Goal: Entertainment & Leisure: Consume media (video, audio)

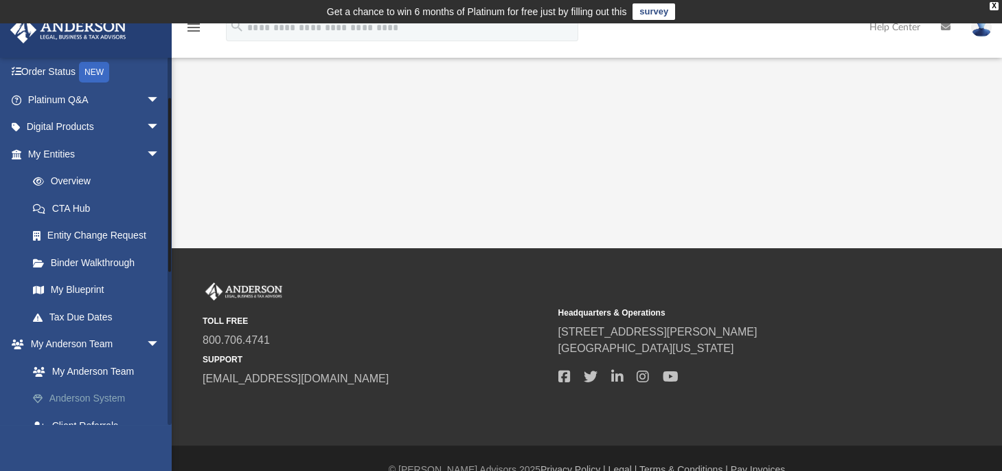
scroll to position [399, 0]
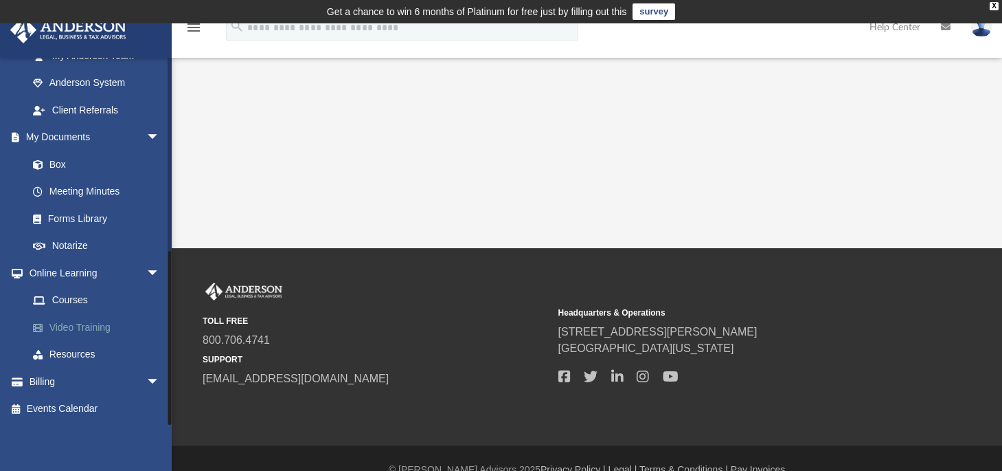
click at [91, 327] on link "Video Training" at bounding box center [99, 326] width 161 height 27
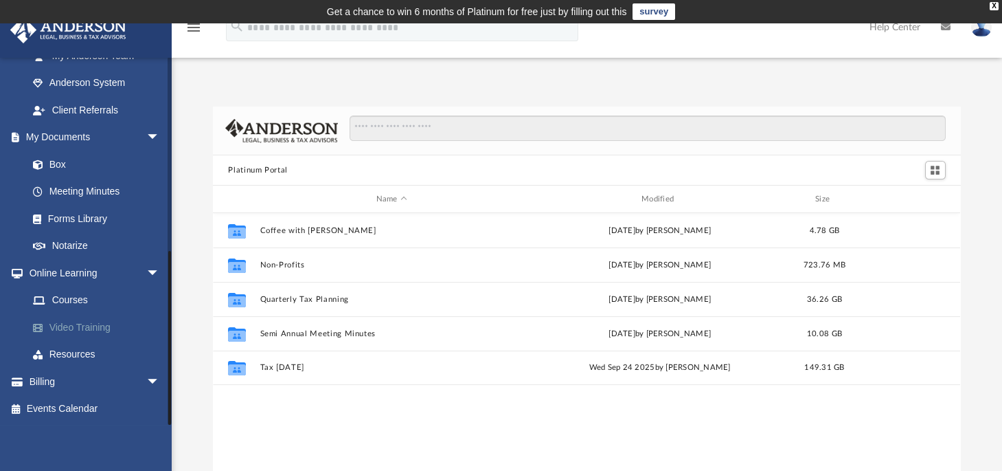
scroll to position [303, 738]
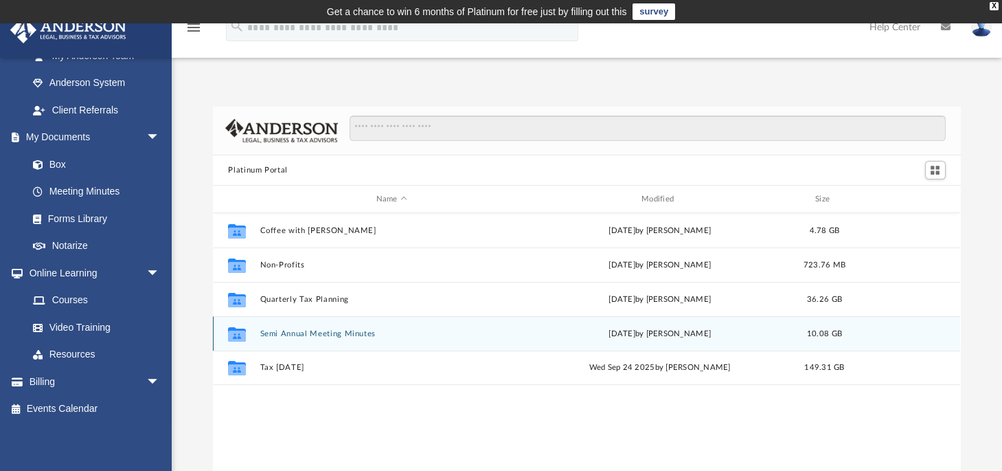
click at [365, 333] on button "Semi Annual Meeting Minutes" at bounding box center [391, 333] width 262 height 9
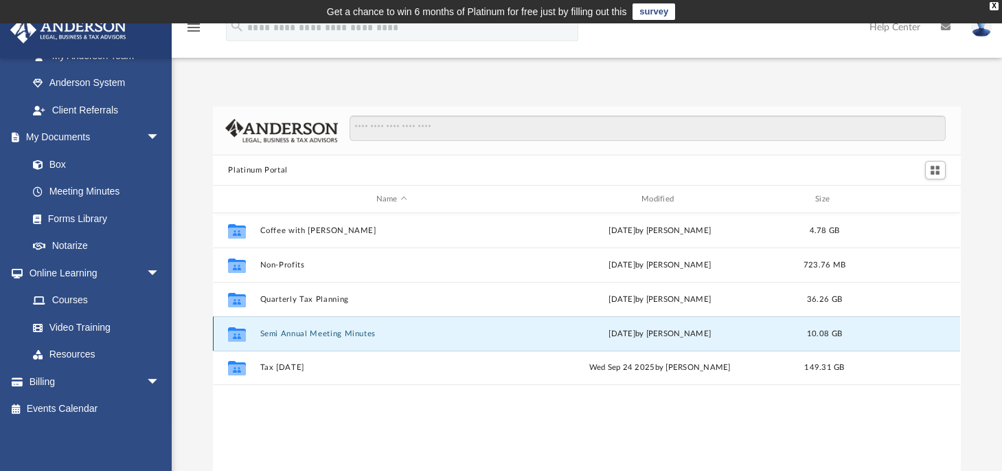
click at [365, 333] on button "Semi Annual Meeting Minutes" at bounding box center [391, 333] width 262 height 9
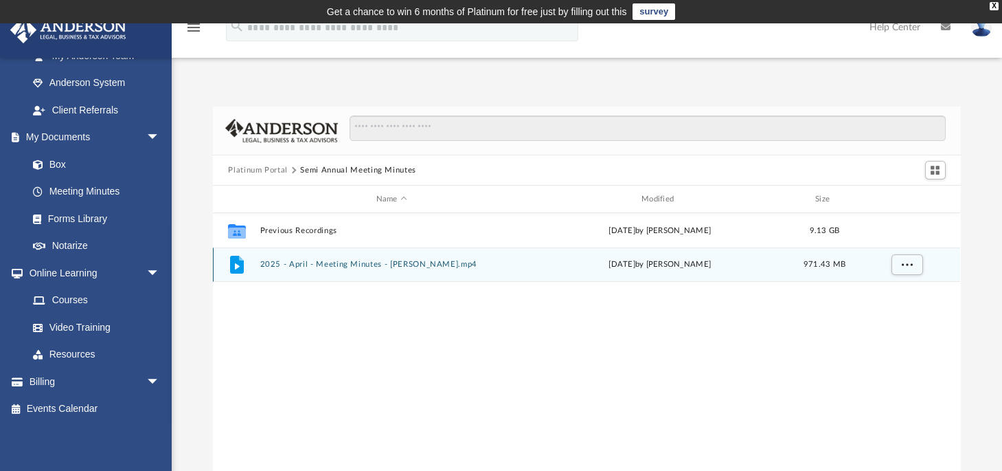
click at [438, 267] on button "2025 - April - Meeting Minutes - [PERSON_NAME].mp4" at bounding box center [391, 264] width 262 height 9
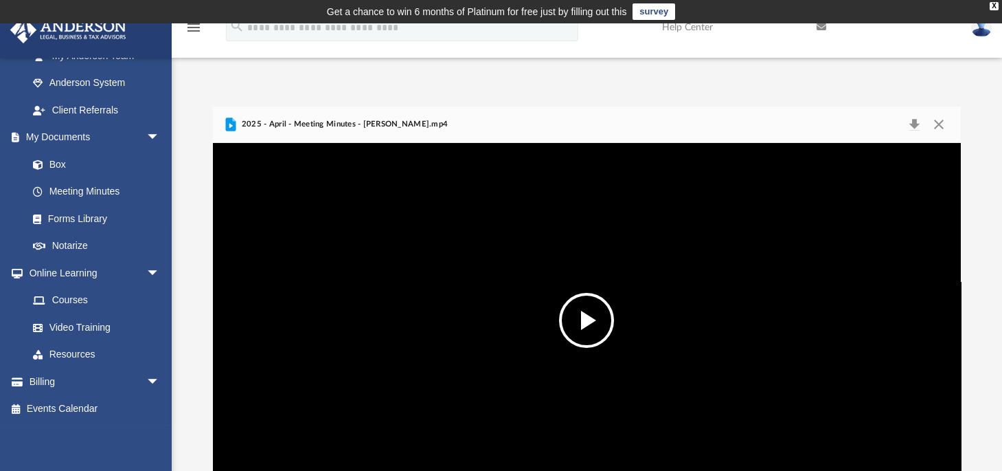
click at [752, 80] on div "Platinum Portal Semi Annual Meeting Minutes Name Modified Size Collaborated Fol…" at bounding box center [587, 288] width 831 height 420
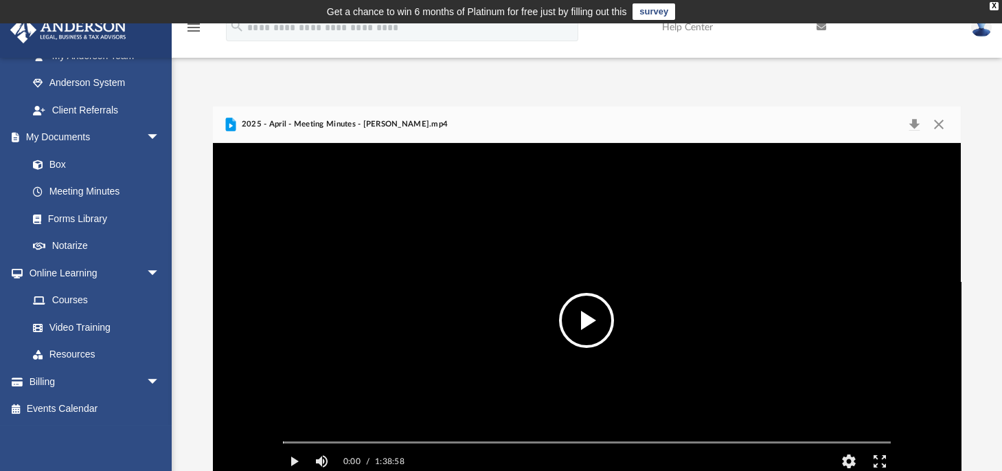
scroll to position [202, 0]
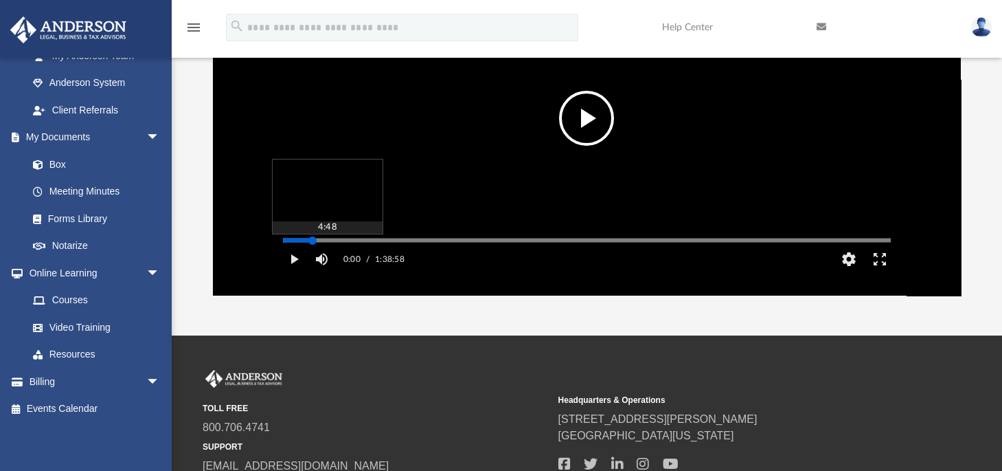
click at [313, 241] on div "Media Slider" at bounding box center [587, 240] width 608 height 2
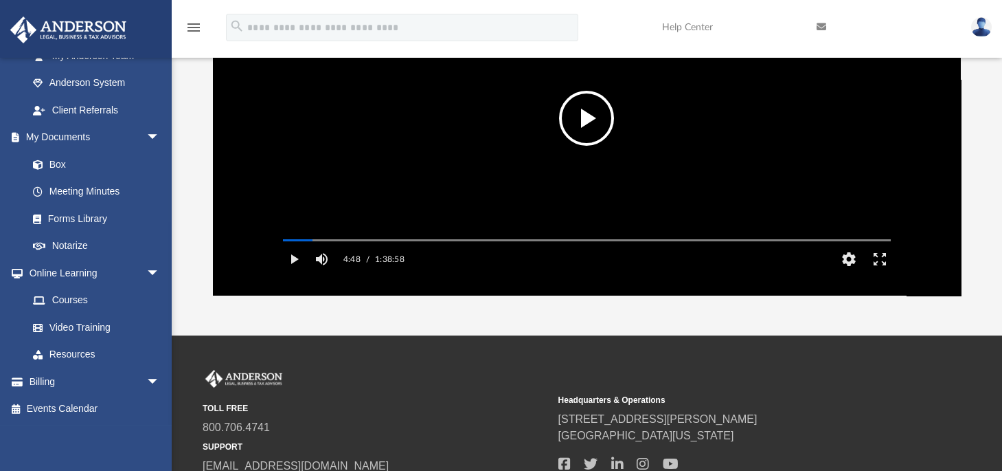
click at [590, 121] on button "File preview" at bounding box center [586, 118] width 55 height 55
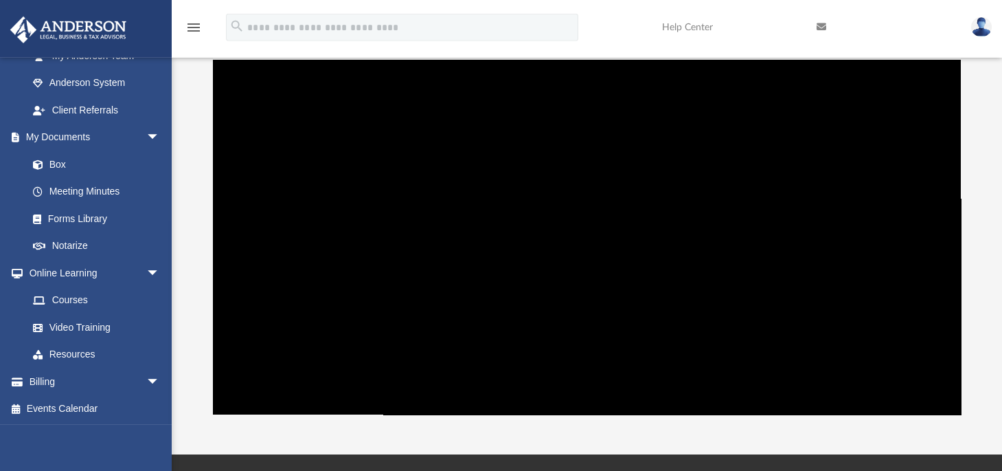
scroll to position [81, 0]
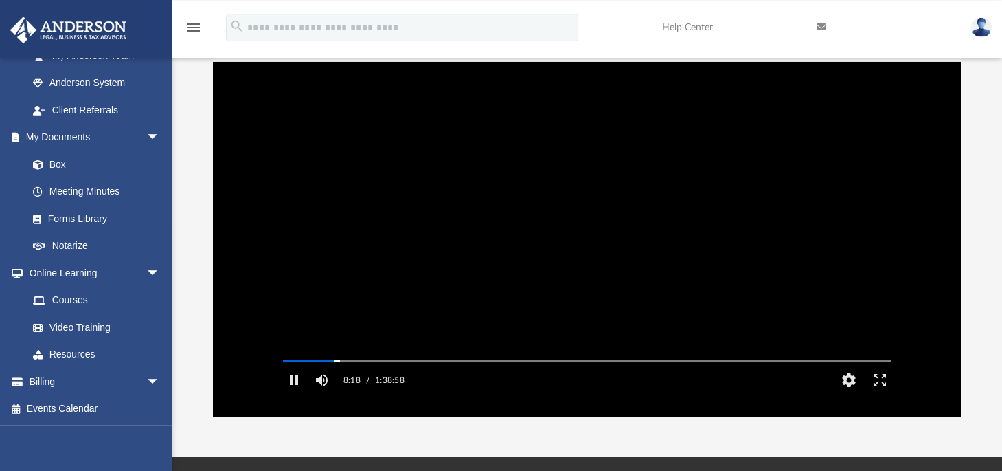
click at [635, 346] on video "File preview" at bounding box center [587, 239] width 630 height 315
click at [634, 346] on video "File preview" at bounding box center [587, 239] width 630 height 315
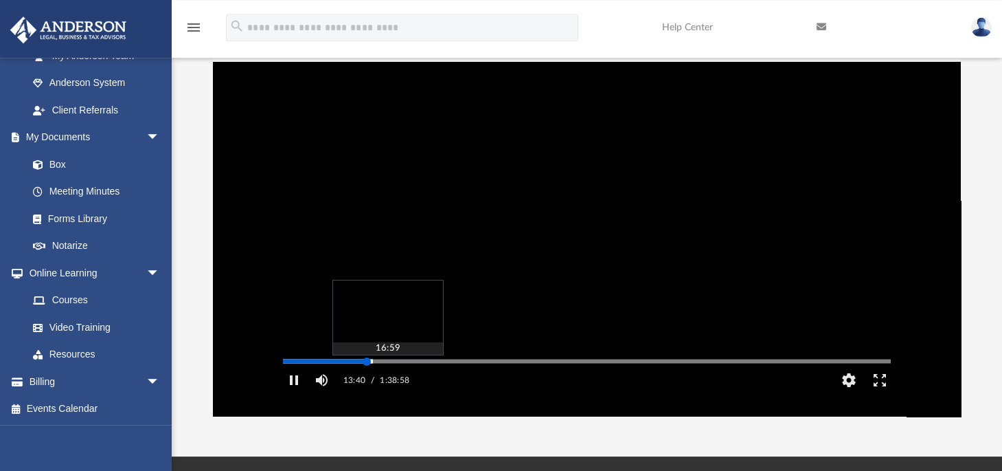
click at [387, 362] on div "Media Slider" at bounding box center [587, 361] width 608 height 2
click at [414, 382] on div "Autoplay Disabled Speed Normal Quality Auto Subtitles/CC Off Audio Autoplay Dis…" at bounding box center [586, 239] width 747 height 354
click at [463, 380] on div "Autoplay Disabled Speed Normal Quality Auto Subtitles/CC Off Audio Autoplay Dis…" at bounding box center [586, 239] width 747 height 354
click at [477, 380] on div "Autoplay Disabled Speed Normal Quality Auto Subtitles/CC Off Audio Autoplay Dis…" at bounding box center [586, 239] width 747 height 354
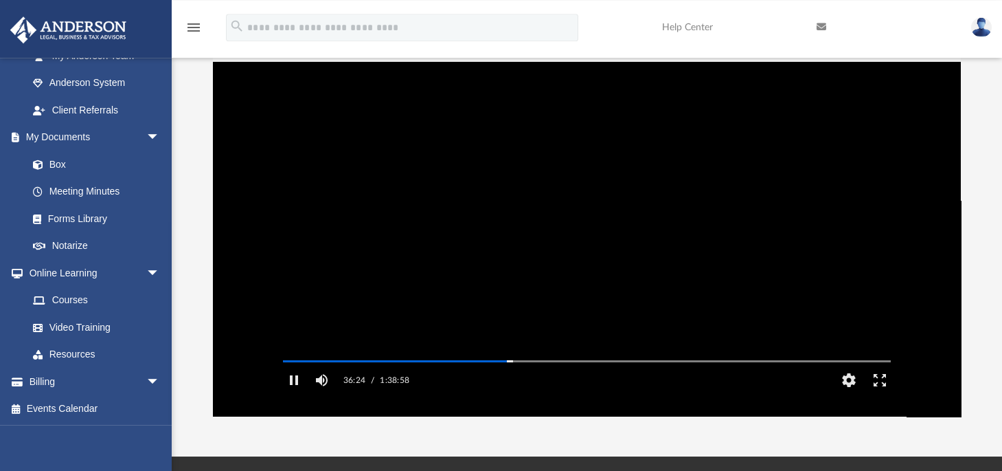
click at [508, 231] on video "File preview" at bounding box center [587, 239] width 630 height 315
click at [578, 240] on button "File preview" at bounding box center [586, 239] width 55 height 55
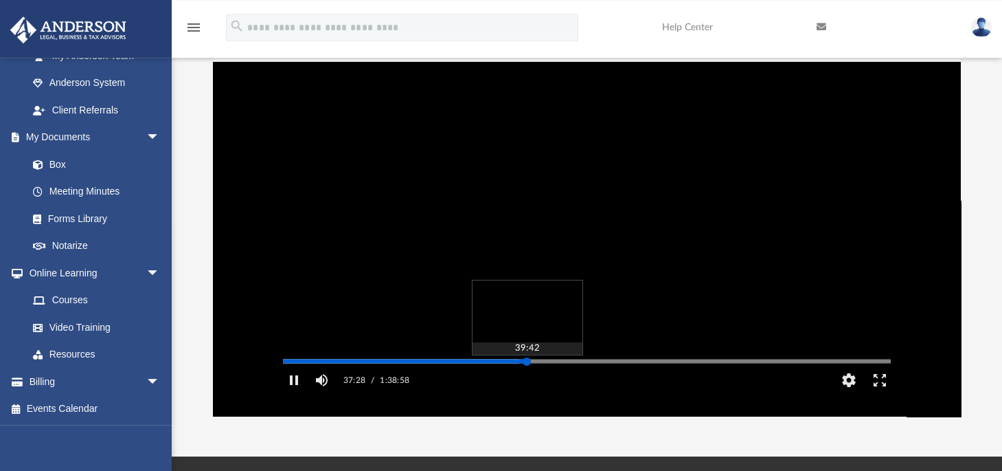
click at [527, 381] on div "Autoplay Disabled Speed Normal Quality Auto Subtitles/CC Off Audio Autoplay Dis…" at bounding box center [586, 239] width 747 height 354
click at [535, 381] on div "Autoplay Disabled Speed Normal Quality Auto Subtitles/CC Off Audio Autoplay Dis…" at bounding box center [586, 239] width 747 height 354
click at [550, 380] on div "Autoplay Disabled Speed Normal Quality Auto Subtitles/CC Off Audio Autoplay Dis…" at bounding box center [586, 239] width 747 height 354
click at [561, 382] on div "Autoplay Disabled Speed Normal Quality Auto Subtitles/CC Off Audio Autoplay Dis…" at bounding box center [586, 239] width 747 height 354
click at [579, 383] on div "Autoplay Disabled Speed Normal Quality Auto Subtitles/CC Off Audio Autoplay Dis…" at bounding box center [586, 239] width 747 height 354
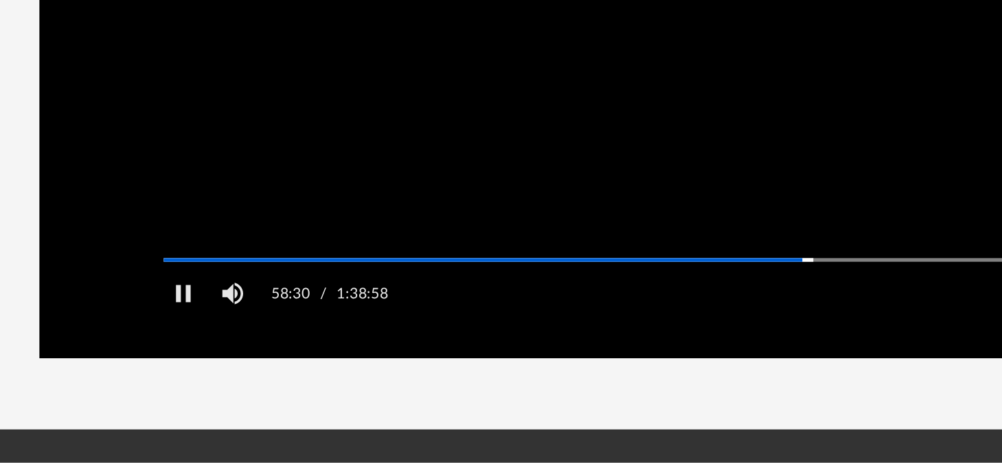
scroll to position [90, 0]
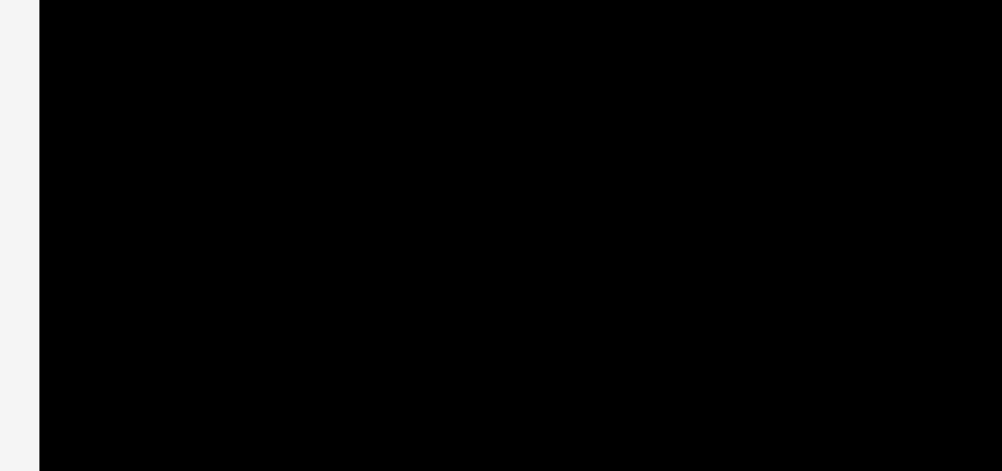
click at [493, 223] on video "File preview" at bounding box center [587, 230] width 630 height 315
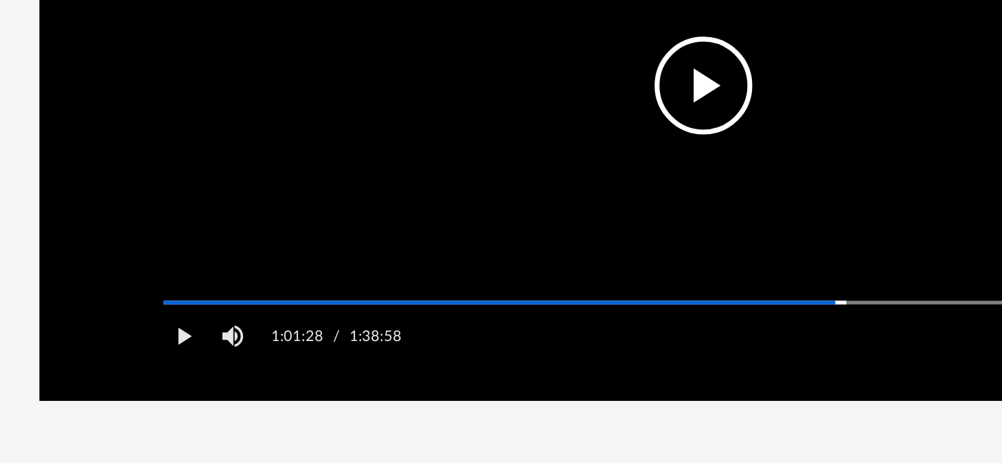
scroll to position [65, 0]
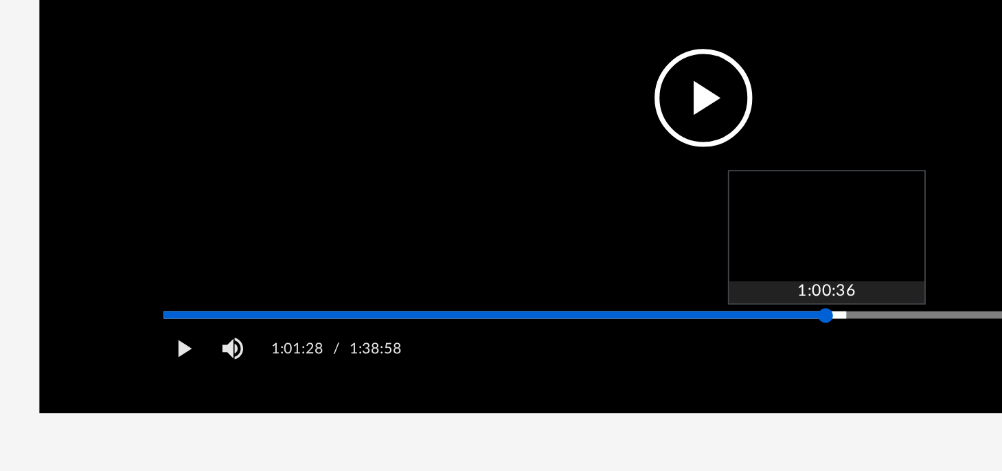
click at [655, 379] on div "Media Slider" at bounding box center [587, 377] width 608 height 2
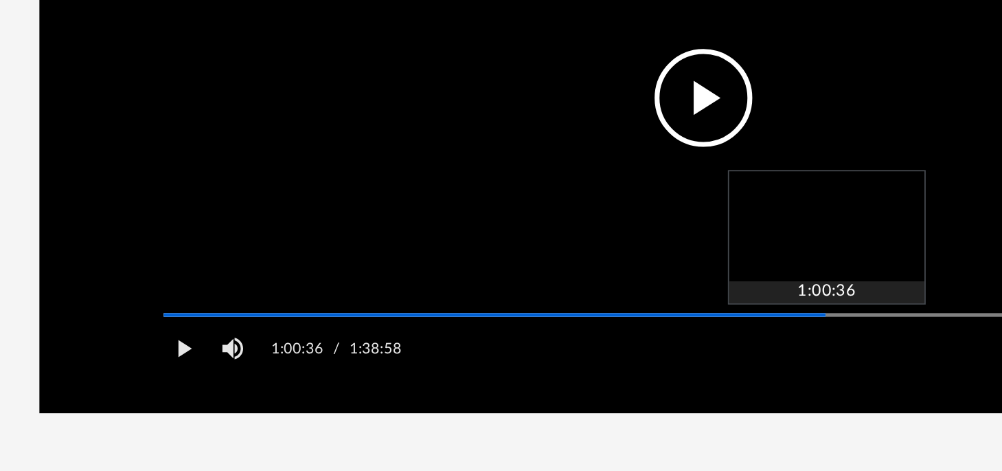
scroll to position [155, 0]
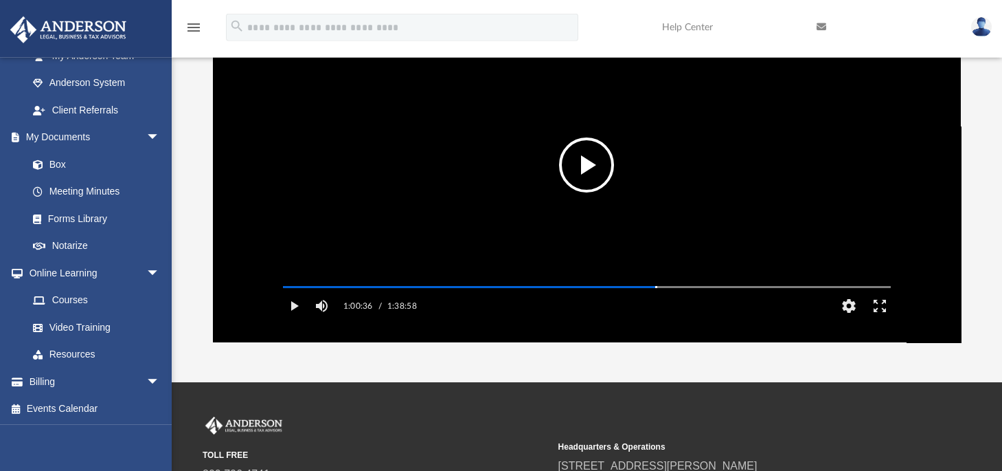
click at [556, 197] on video "File preview" at bounding box center [587, 165] width 630 height 315
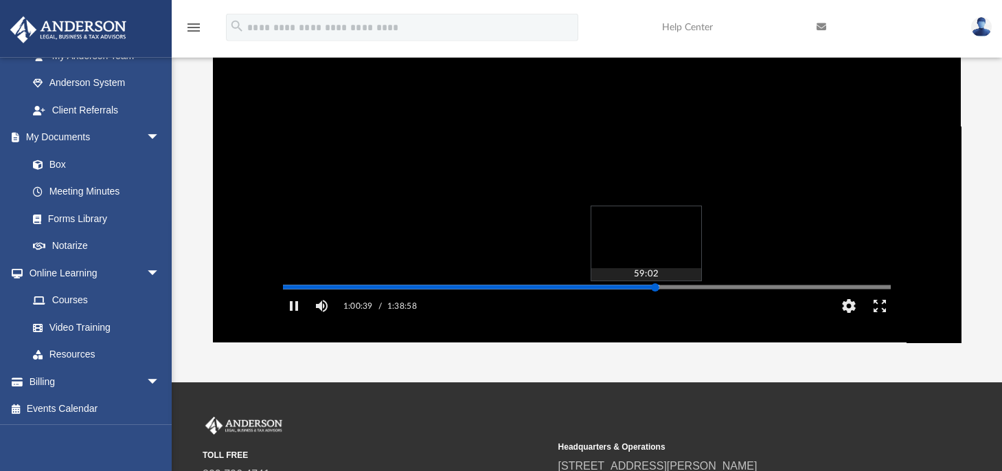
click at [646, 308] on div "Autoplay Disabled Speed Normal Quality Auto Subtitles/CC Off Audio Autoplay Dis…" at bounding box center [586, 165] width 747 height 354
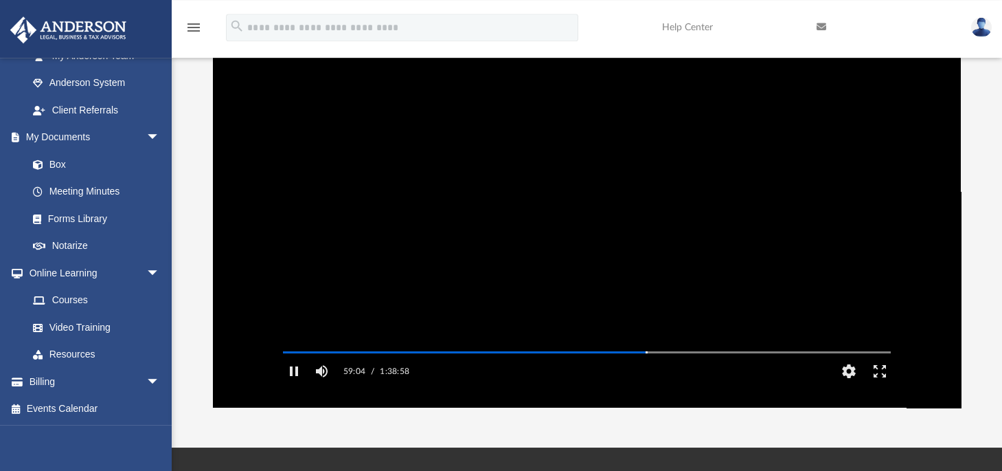
scroll to position [84, 0]
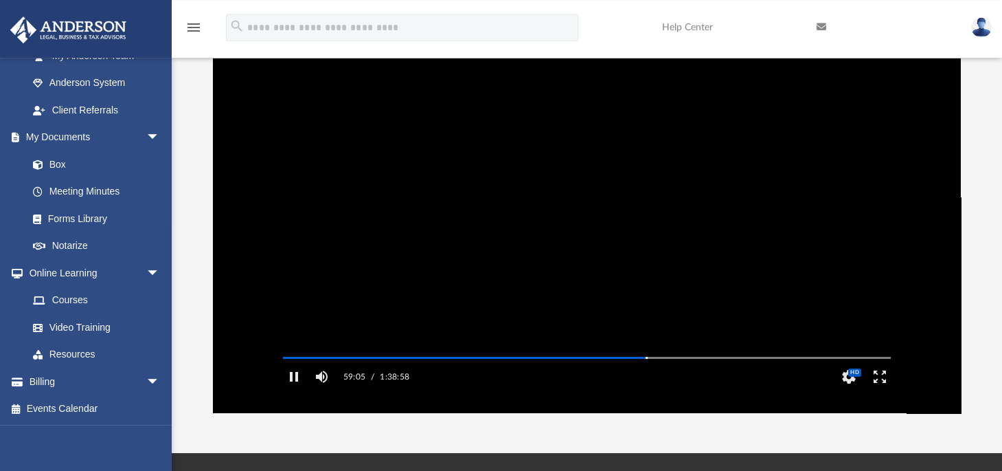
click at [547, 203] on video "File preview" at bounding box center [587, 235] width 630 height 315
click at [592, 245] on button "File preview" at bounding box center [586, 235] width 55 height 55
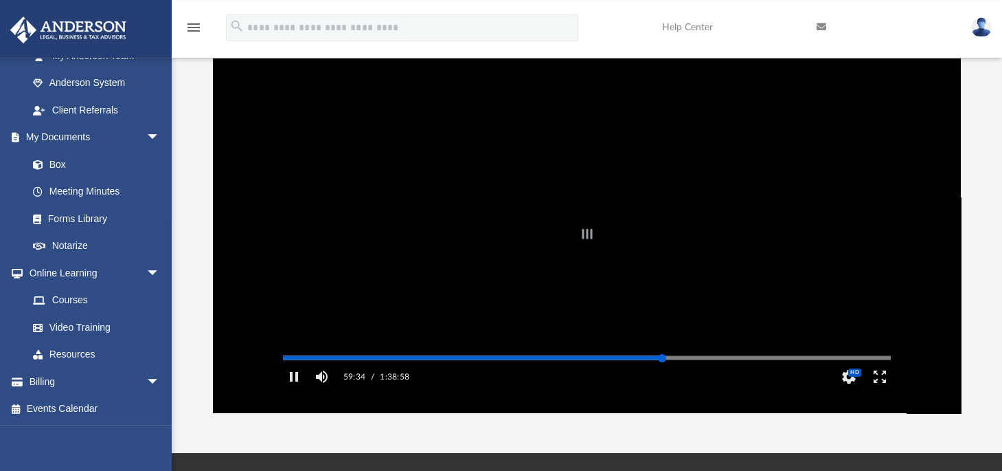
click at [662, 379] on div "Autoplay Disabled Speed Normal Quality Auto Subtitles/CC Off Audio Autoplay Dis…" at bounding box center [586, 235] width 747 height 354
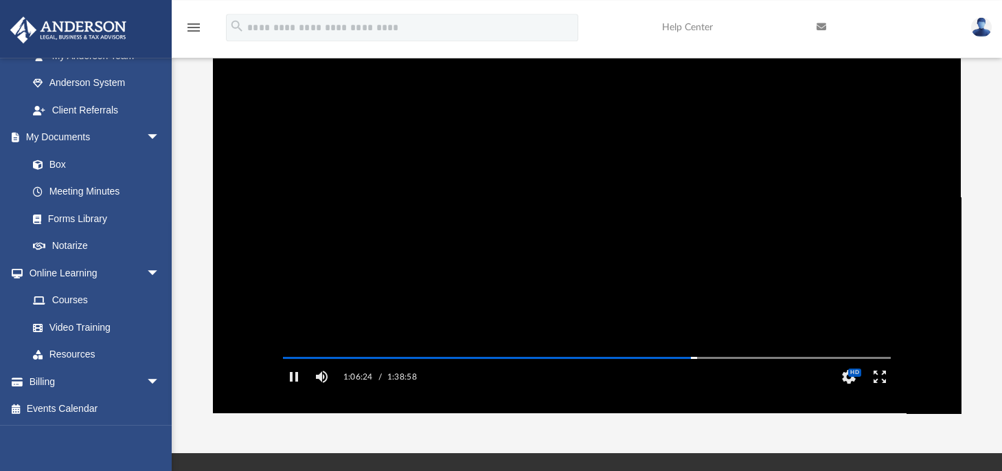
click at [507, 238] on video "File preview" at bounding box center [587, 235] width 630 height 315
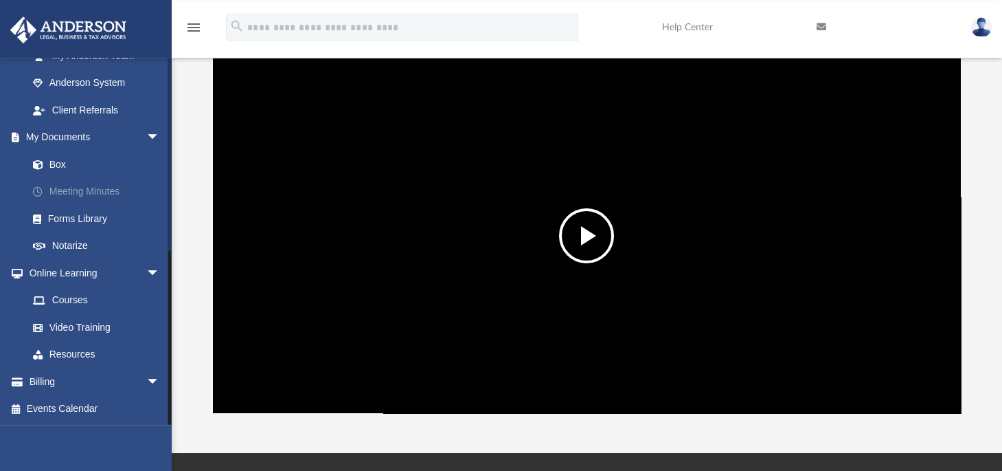
click at [78, 194] on link "Meeting Minutes" at bounding box center [99, 191] width 161 height 27
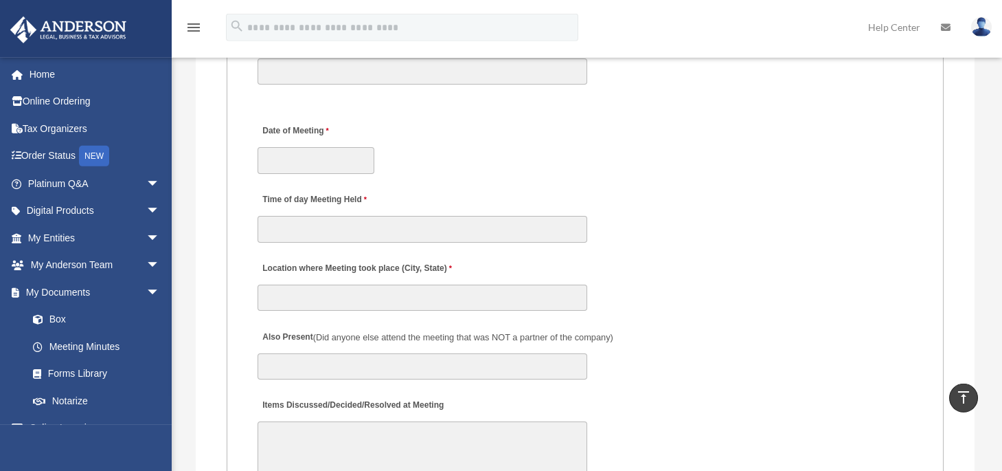
scroll to position [1958, 0]
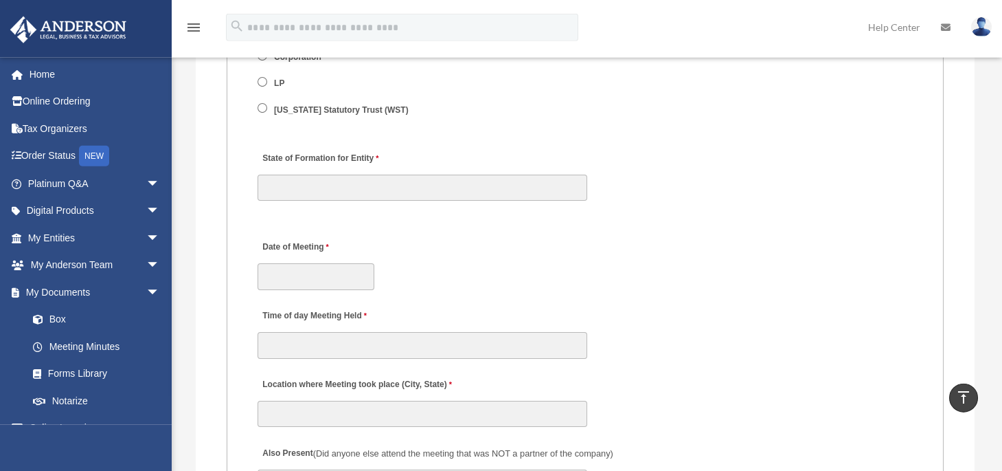
click at [980, 27] on img at bounding box center [981, 27] width 21 height 20
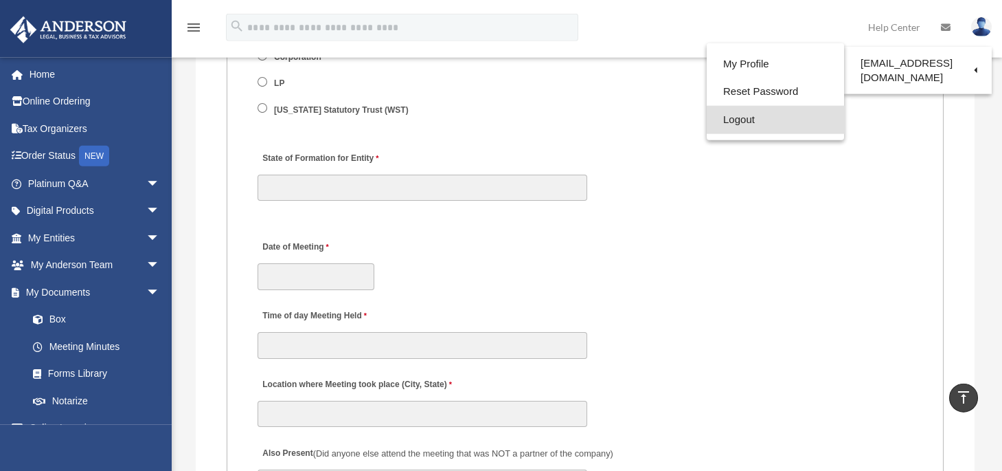
click at [767, 126] on link "Logout" at bounding box center [775, 120] width 137 height 28
